Goal: Information Seeking & Learning: Learn about a topic

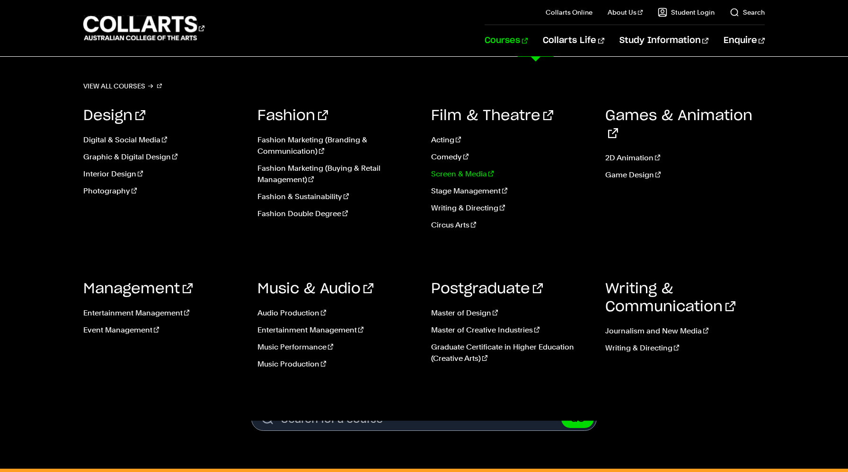
click at [476, 179] on link "Screen & Media" at bounding box center [511, 173] width 160 height 11
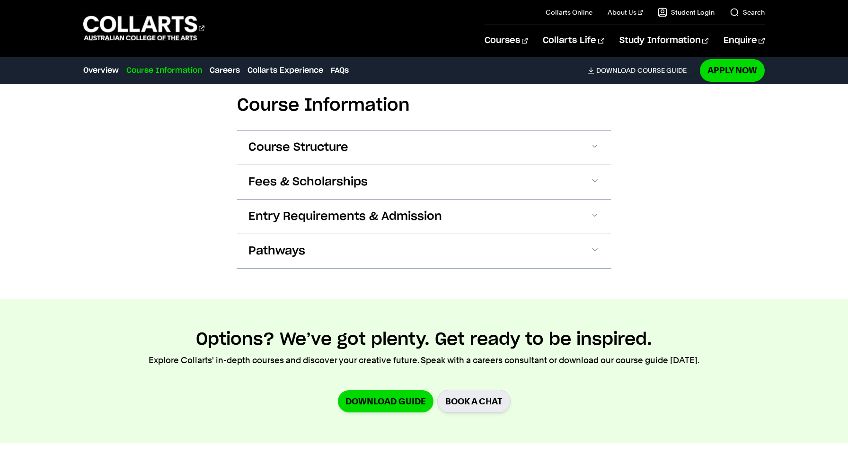
scroll to position [908, 0]
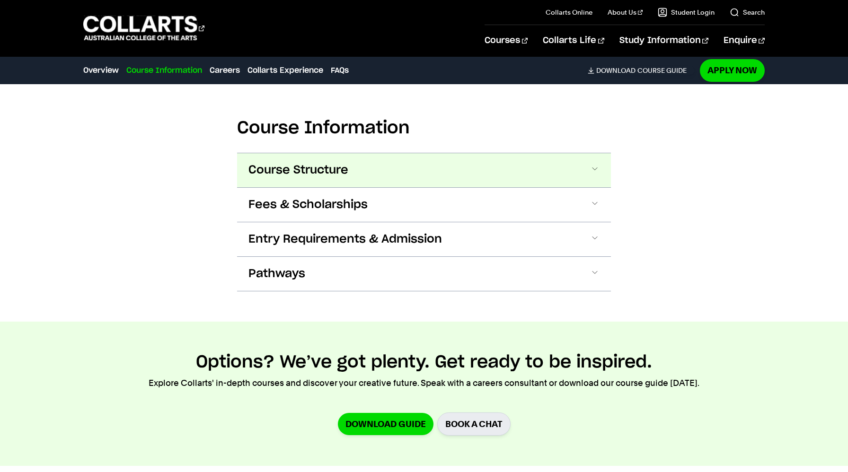
click at [475, 172] on button "Course Structure" at bounding box center [424, 170] width 374 height 34
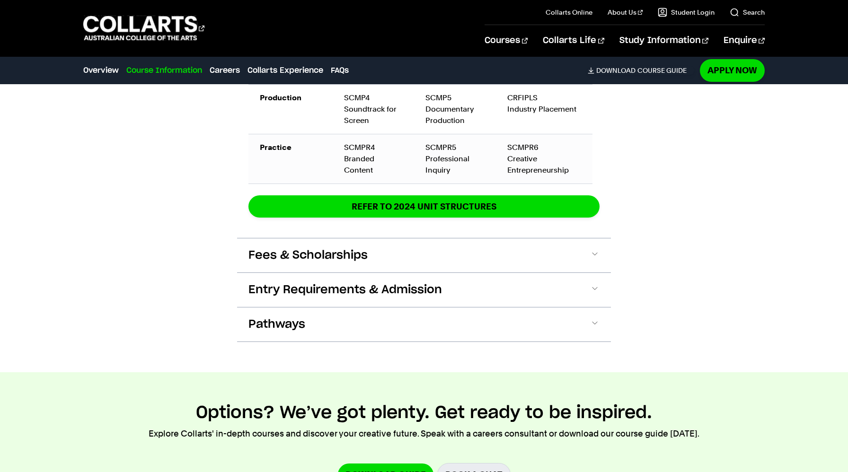
scroll to position [1530, 0]
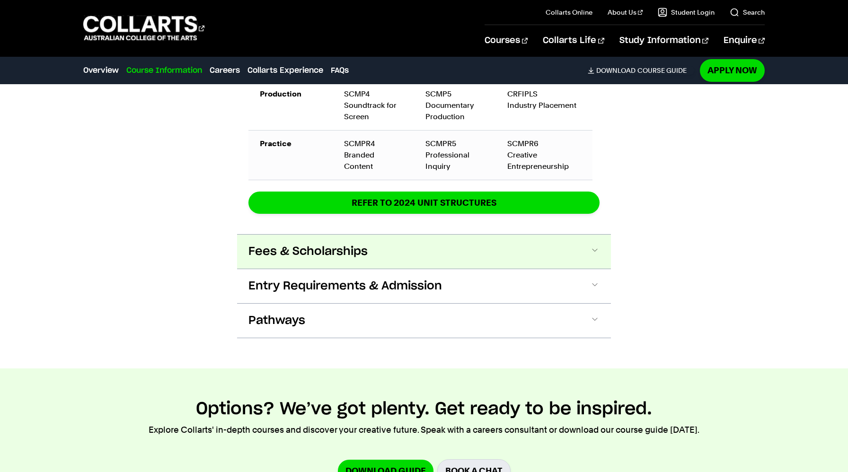
click at [481, 235] on button "Fees & Scholarships" at bounding box center [424, 252] width 374 height 34
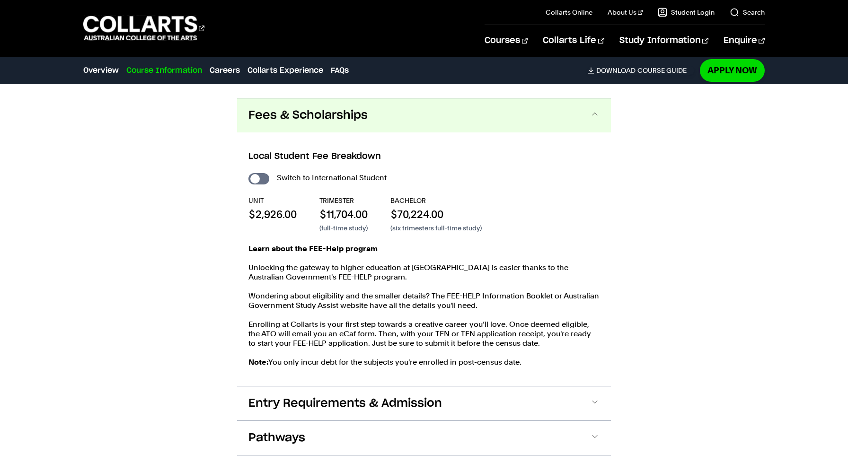
scroll to position [1668, 0]
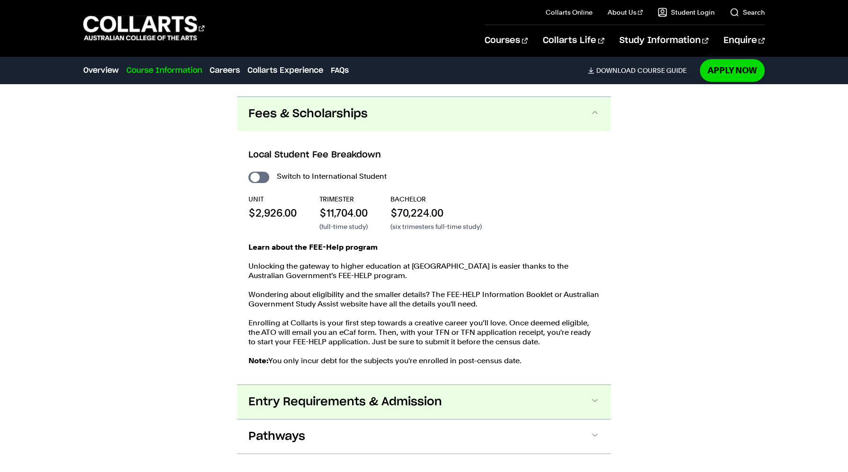
click at [456, 396] on button "Entry Requirements & Admission" at bounding box center [424, 402] width 374 height 34
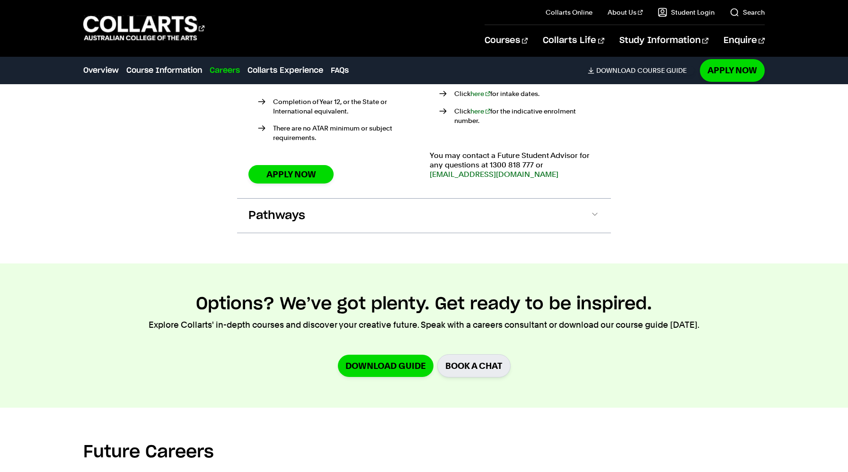
scroll to position [2376, 0]
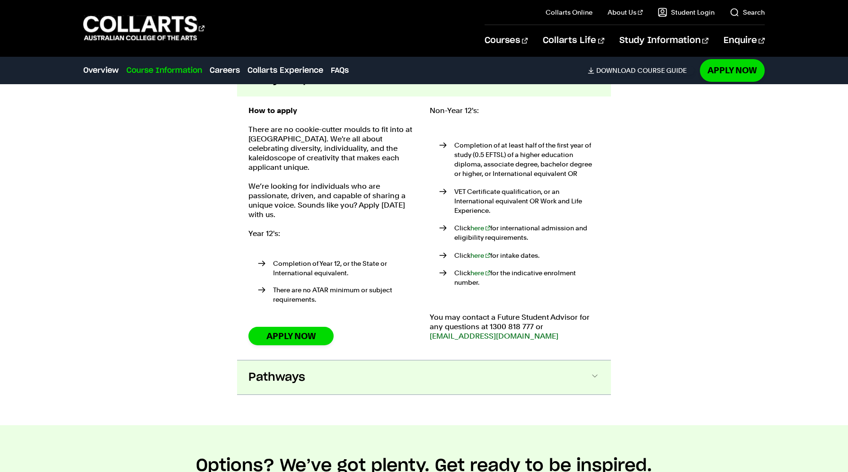
click at [268, 370] on span "Pathways" at bounding box center [276, 377] width 57 height 15
